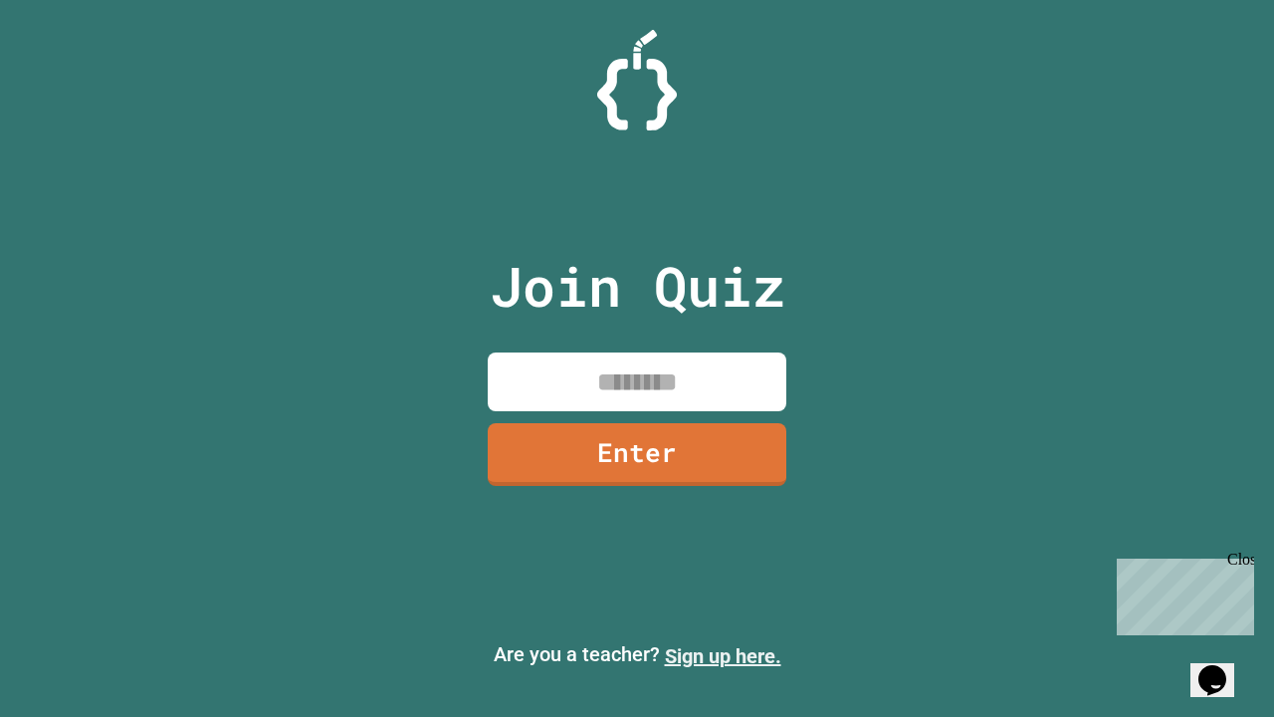
click at [723, 656] on link "Sign up here." at bounding box center [723, 656] width 116 height 24
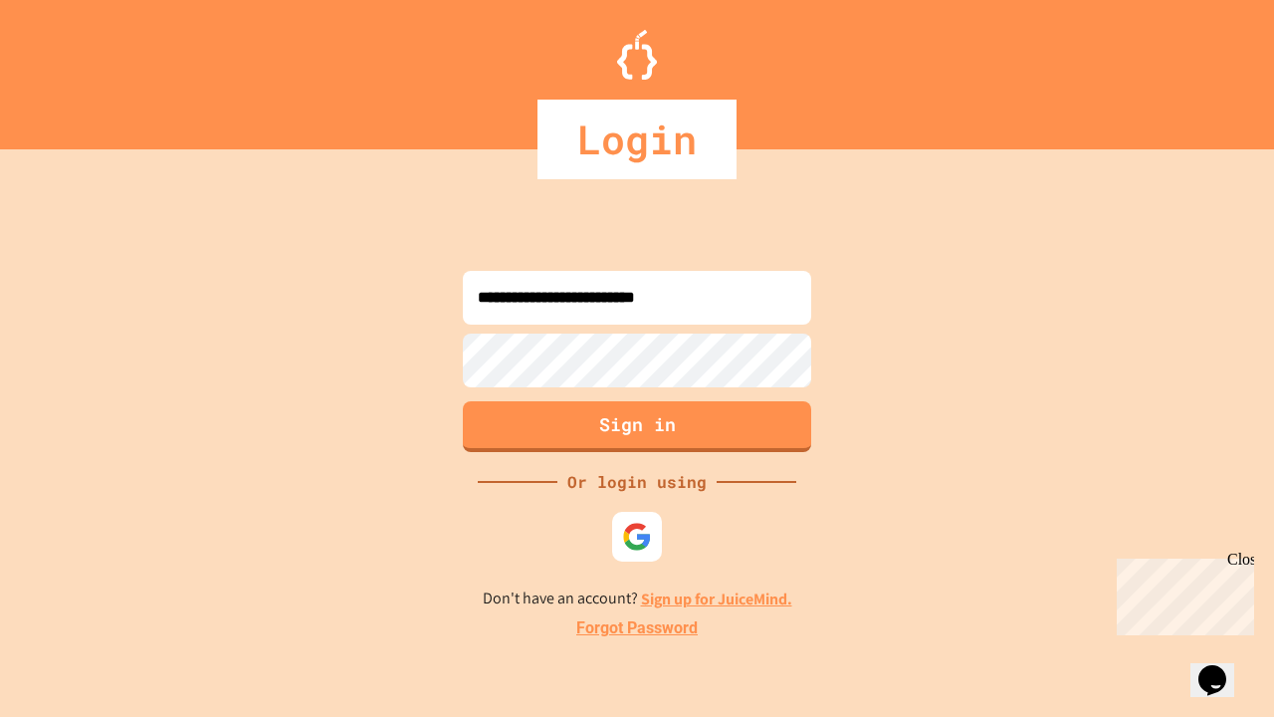
type input "**********"
